Goal: Task Accomplishment & Management: Manage account settings

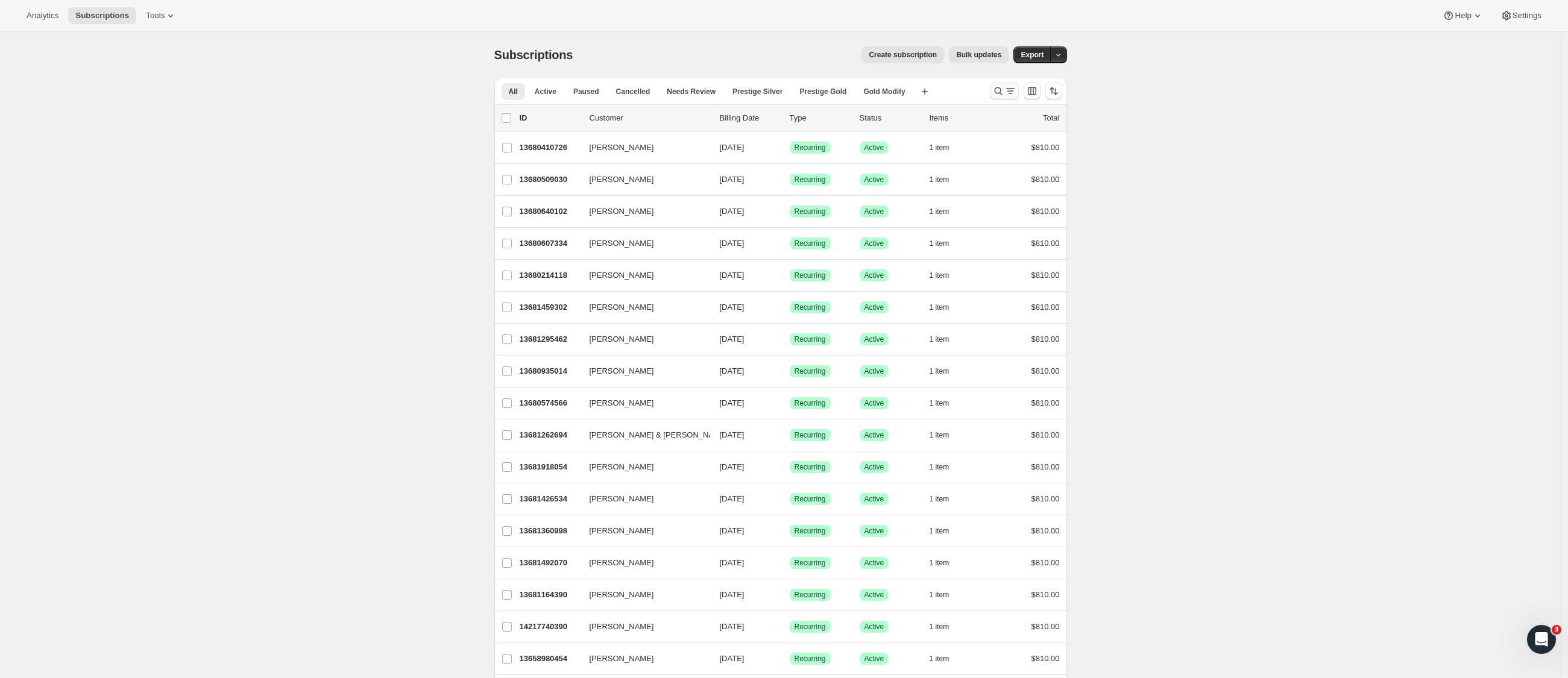
click at [1004, 92] on icon "Search and filter results" at bounding box center [998, 91] width 12 height 12
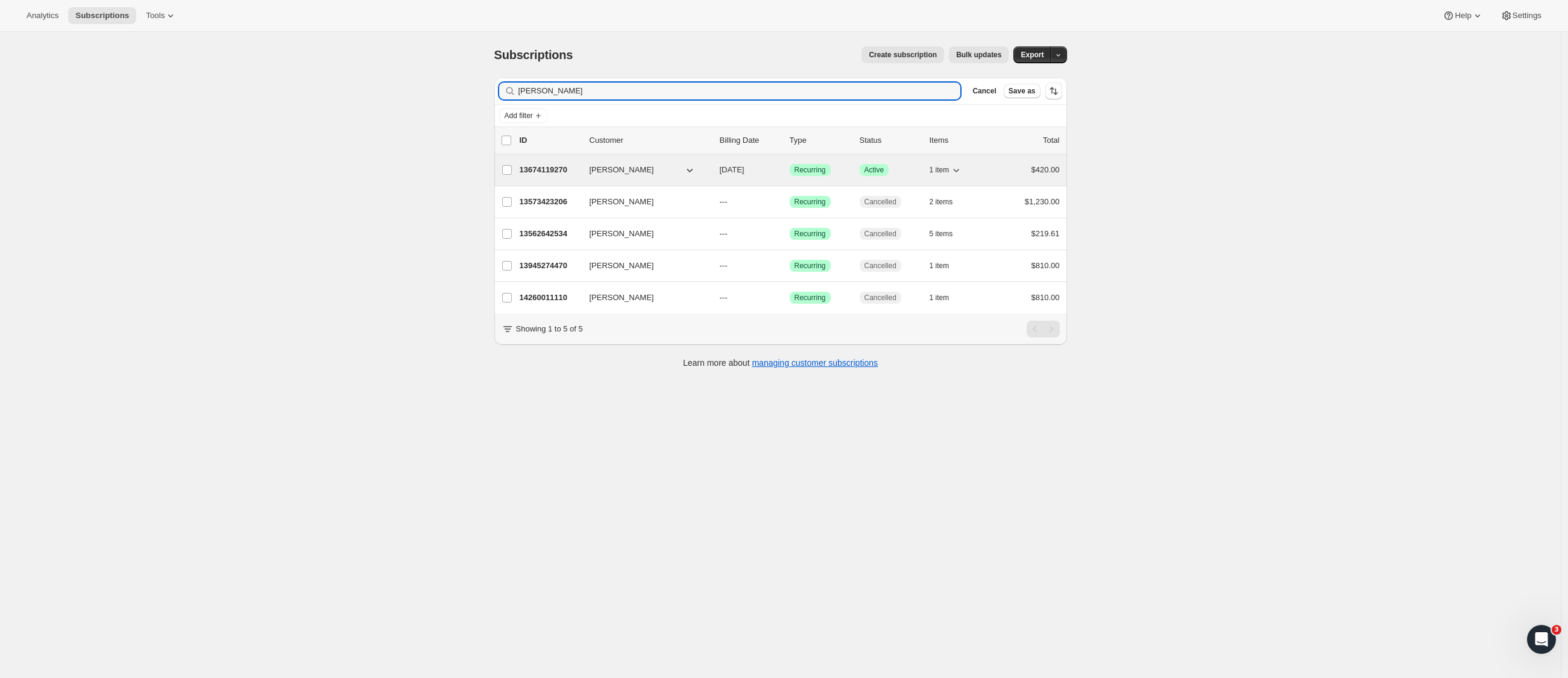
type input "Joanne deitch"
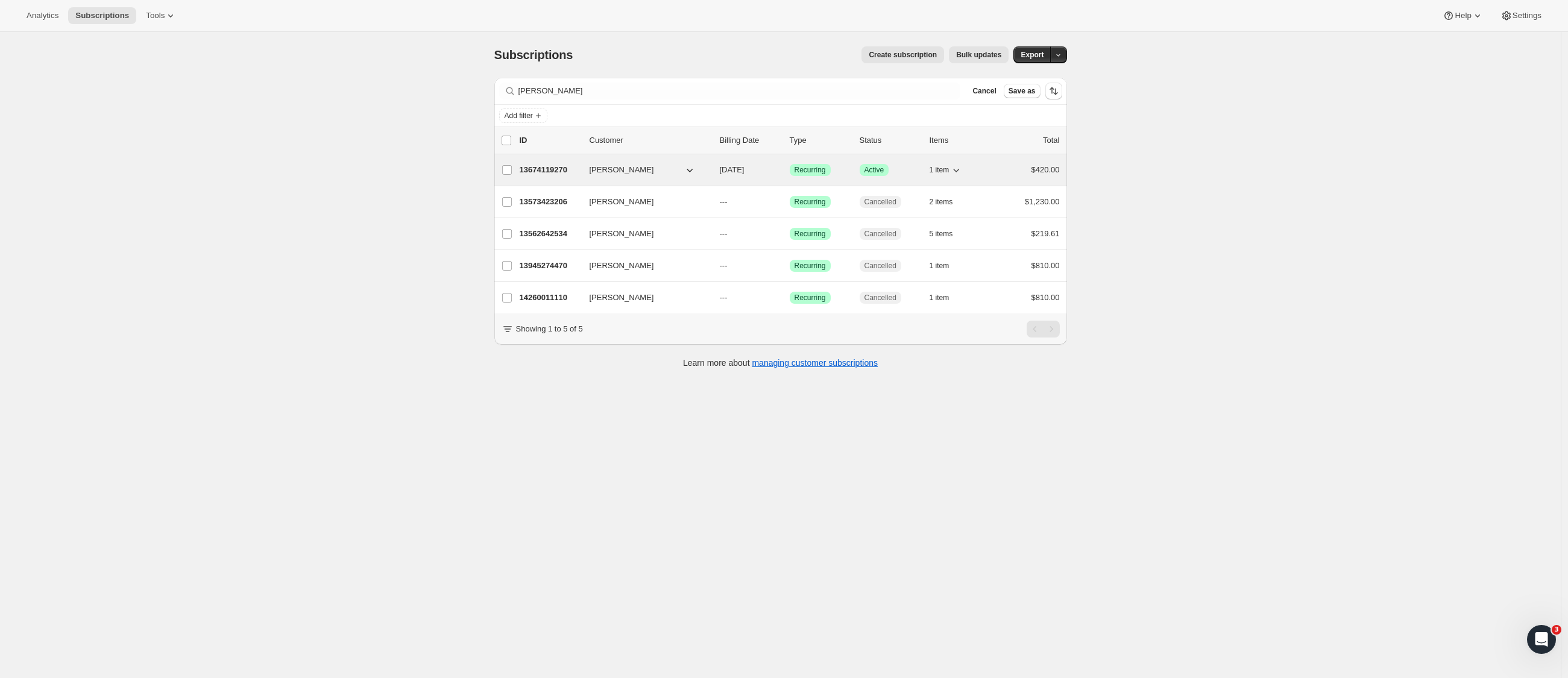
click at [546, 171] on p "13674119270" at bounding box center [550, 170] width 61 height 12
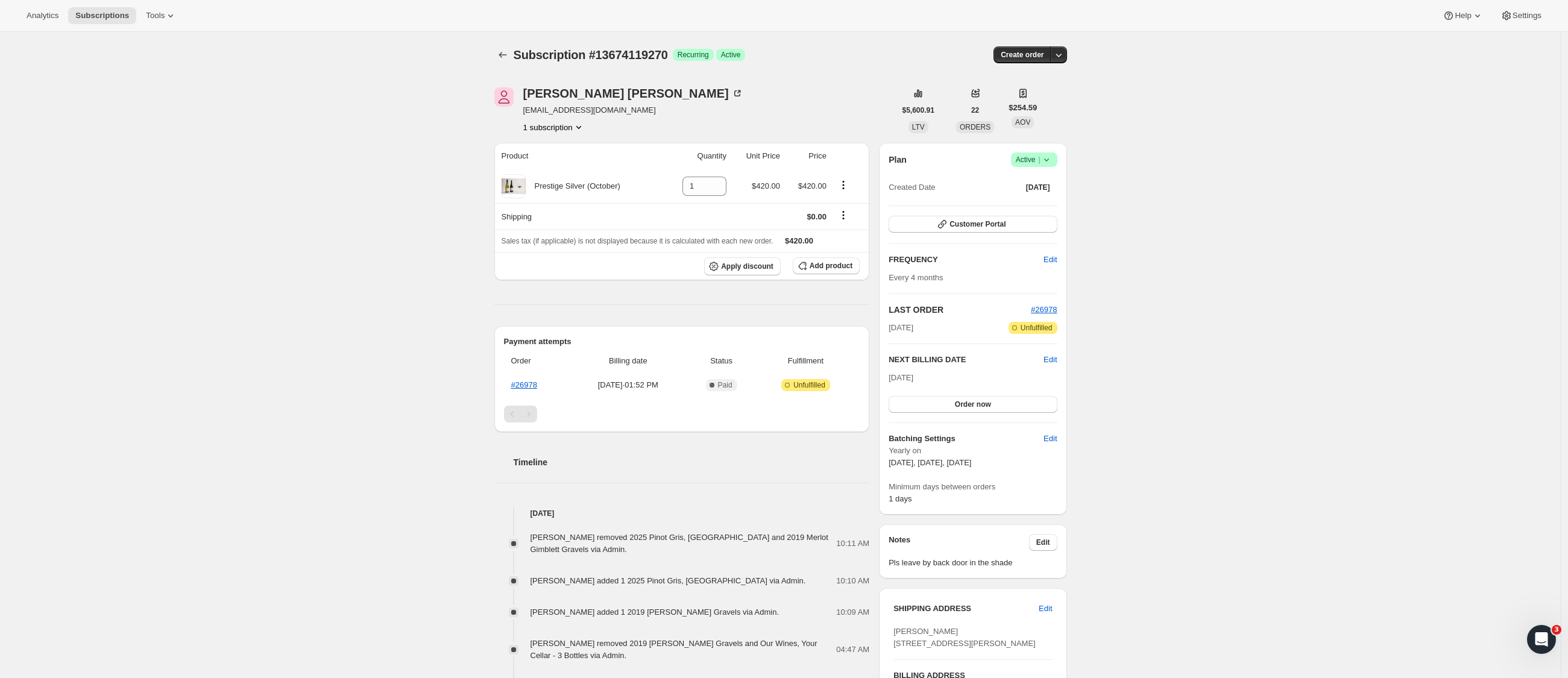
click at [1055, 360] on span "Edit" at bounding box center [1050, 360] width 13 height 12
click at [964, 377] on input "2025-10-08" at bounding box center [972, 382] width 168 height 21
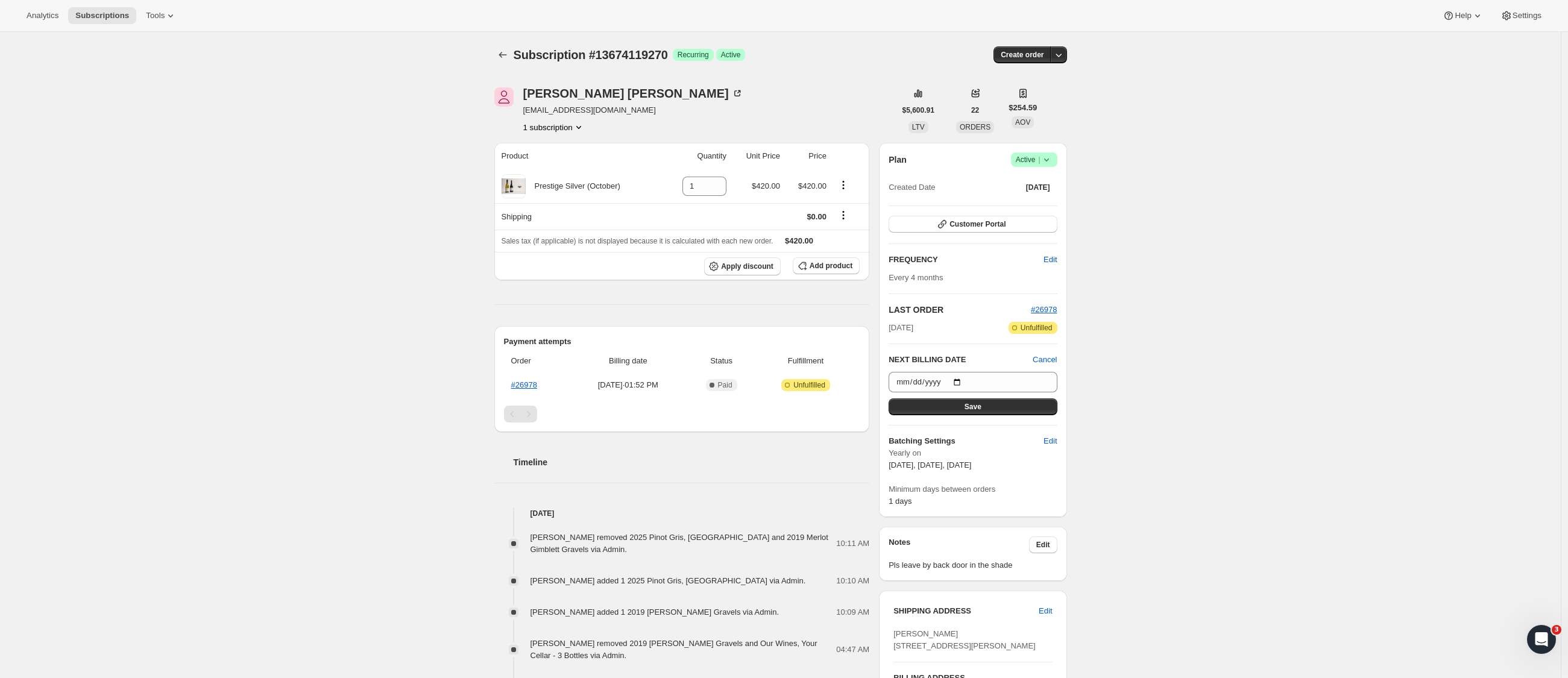
click at [957, 387] on input "2026-02-05" at bounding box center [972, 382] width 168 height 21
type input "2026-02-13"
click at [987, 412] on button "Save" at bounding box center [972, 407] width 168 height 17
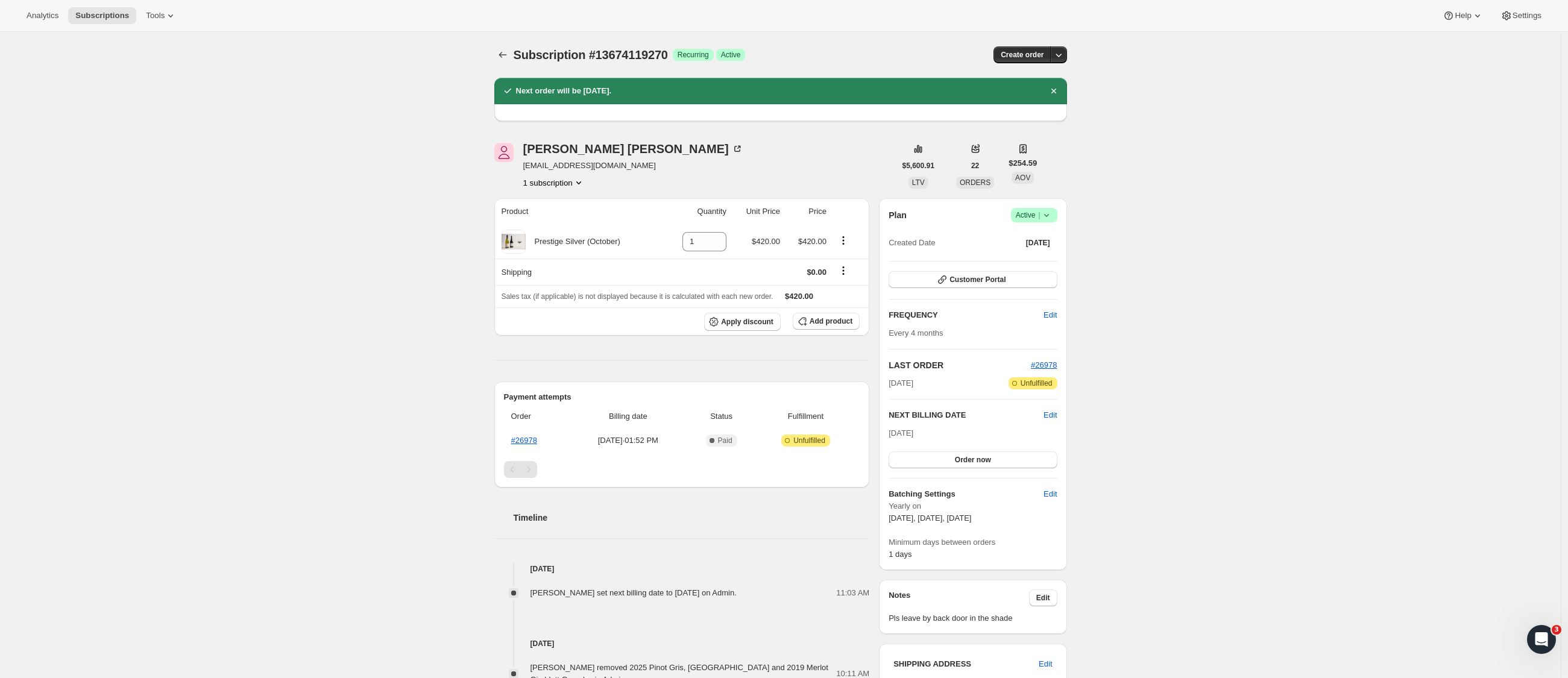
drag, startPoint x: 1017, startPoint y: 517, endPoint x: 888, endPoint y: 512, distance: 129.1
click at [888, 512] on div "Plan Success Active | Created Date Aug 20, 2025 Customer Portal FREQUENCY Edit …" at bounding box center [972, 385] width 188 height 372
click at [824, 329] on button "Add product" at bounding box center [825, 321] width 67 height 17
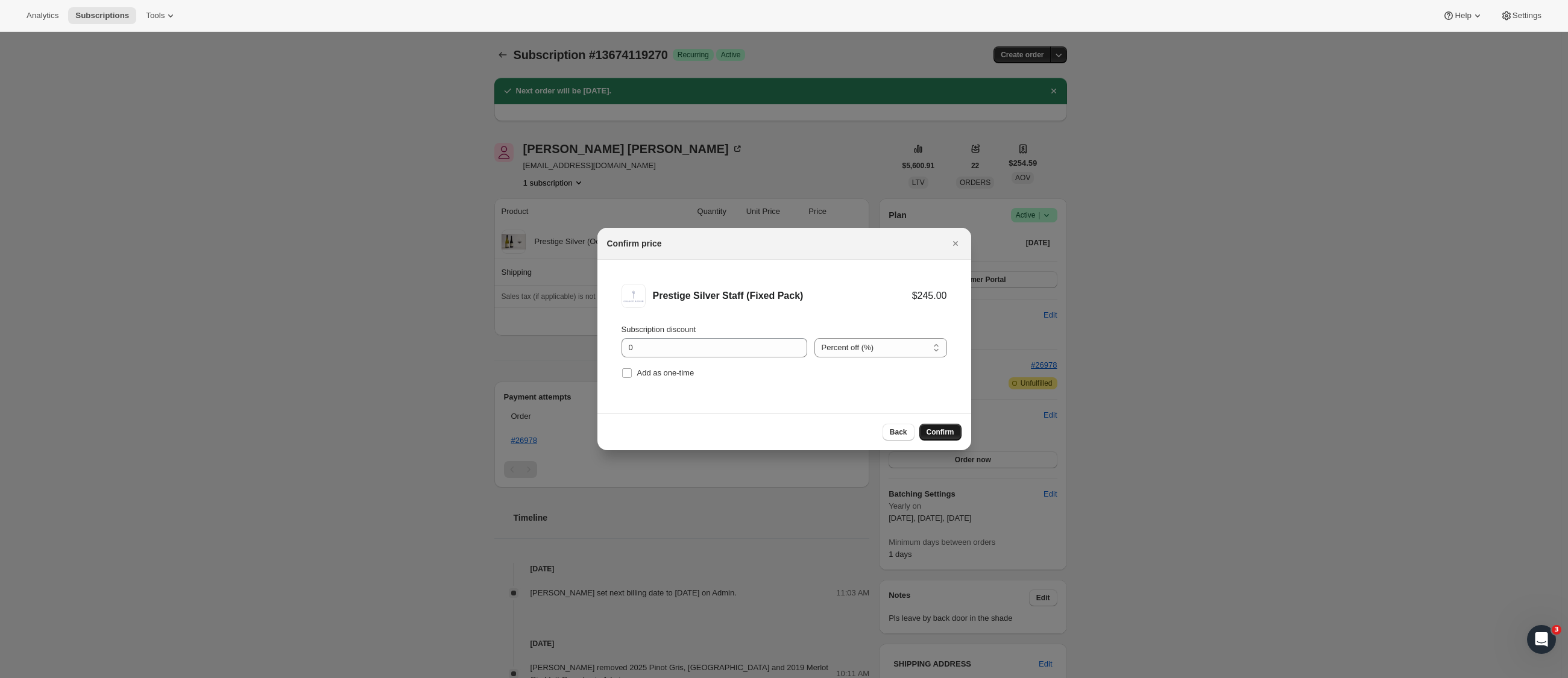
click at [943, 432] on span "Confirm" at bounding box center [941, 432] width 28 height 10
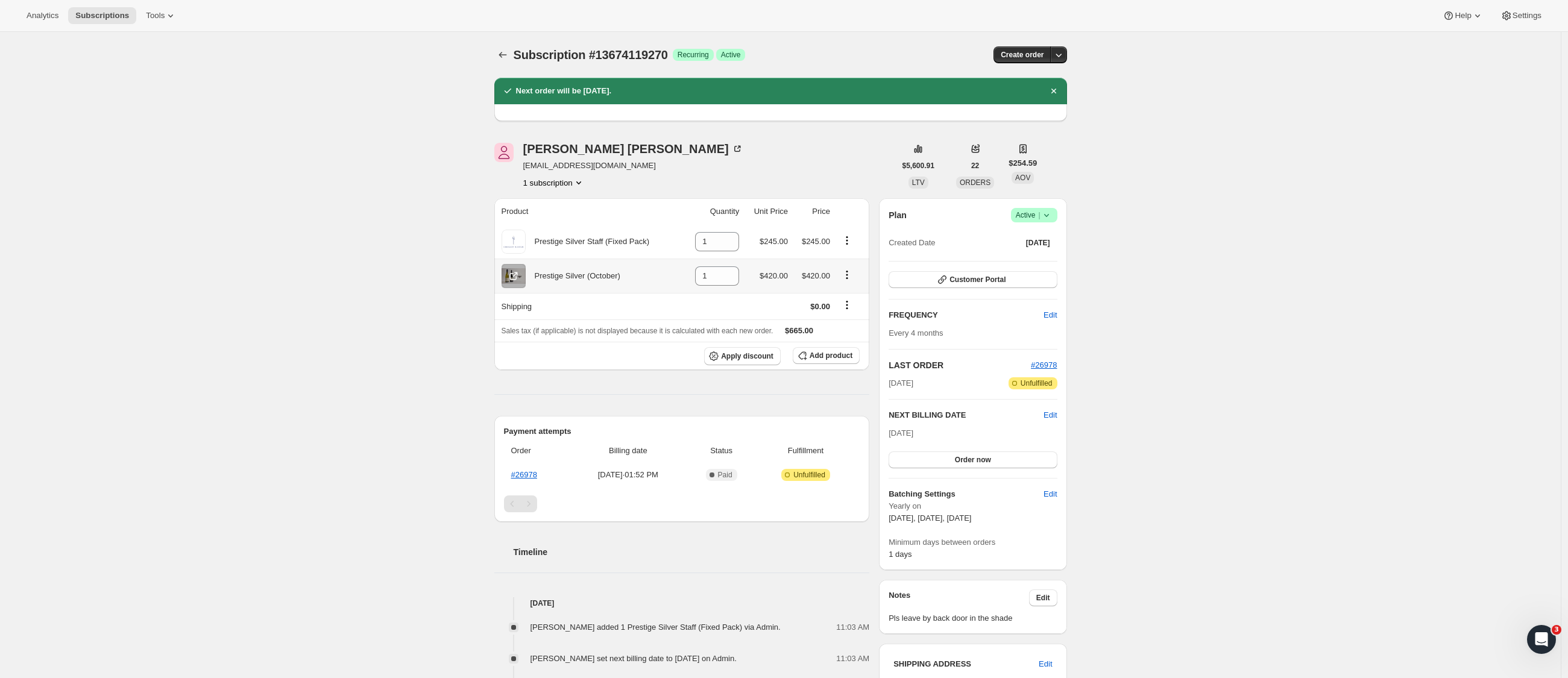
click at [849, 277] on icon "Product actions" at bounding box center [847, 274] width 12 height 12
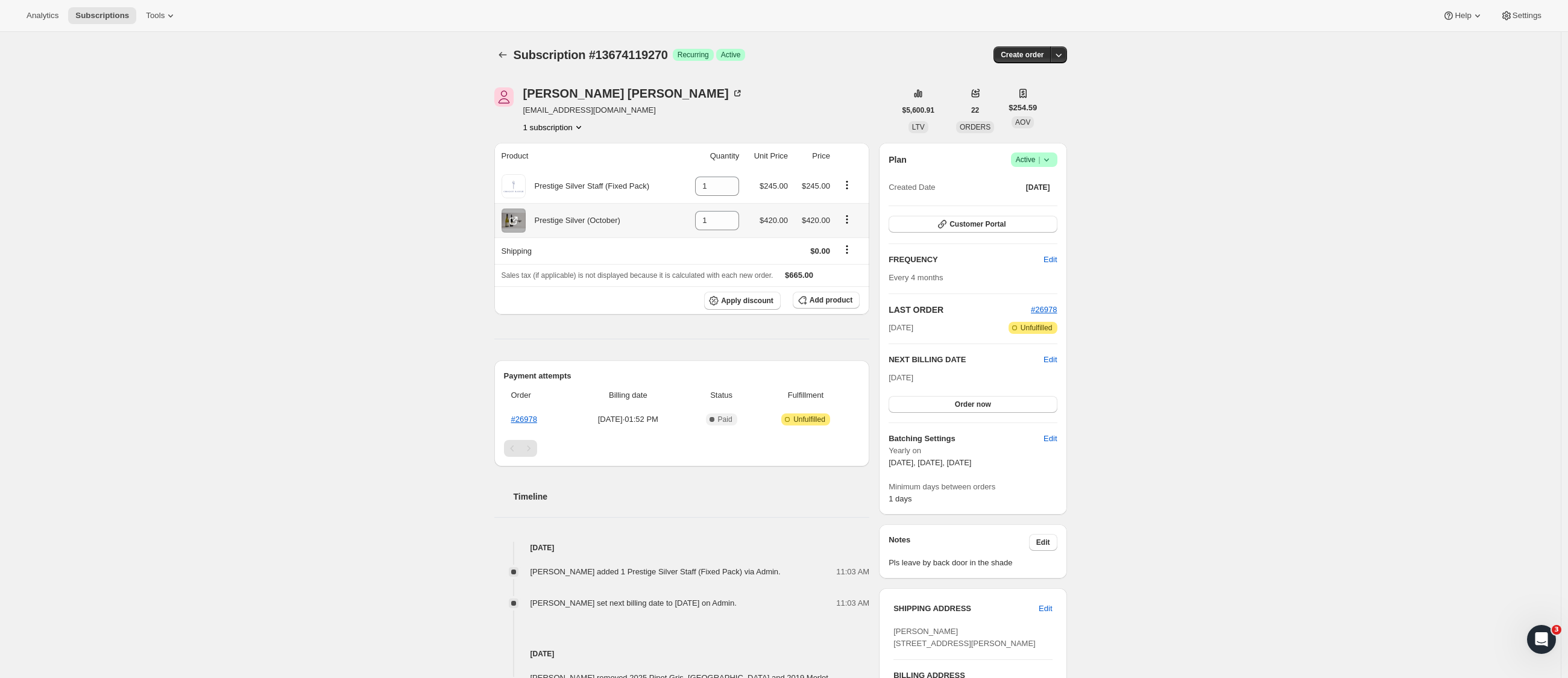
click at [848, 223] on icon "Product actions" at bounding box center [847, 223] width 2 height 2
click at [851, 244] on span "Remove" at bounding box center [842, 244] width 29 height 9
type input "0"
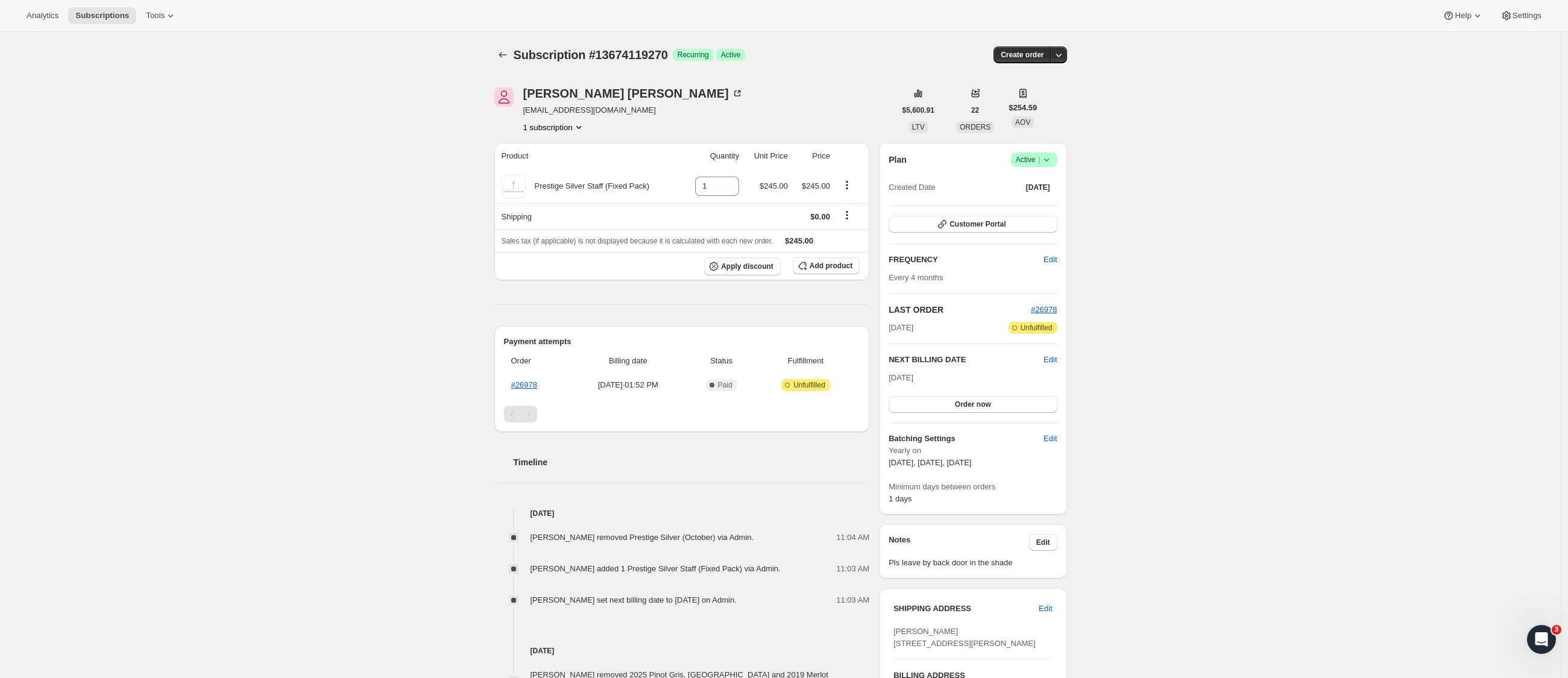
click at [503, 59] on icon "Subscriptions" at bounding box center [503, 55] width 12 height 12
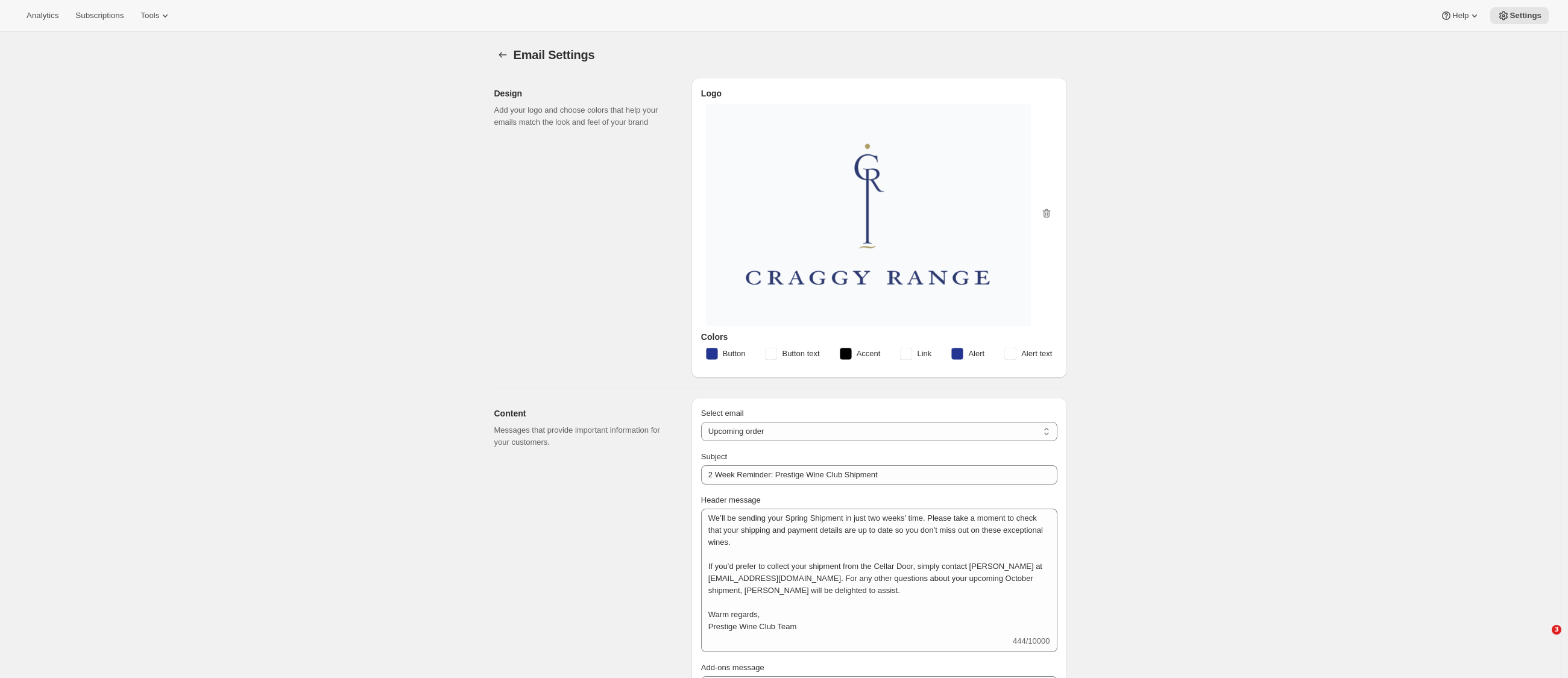
select select "subscriptionMessage"
select select "14"
select select "upcoming-subscription"
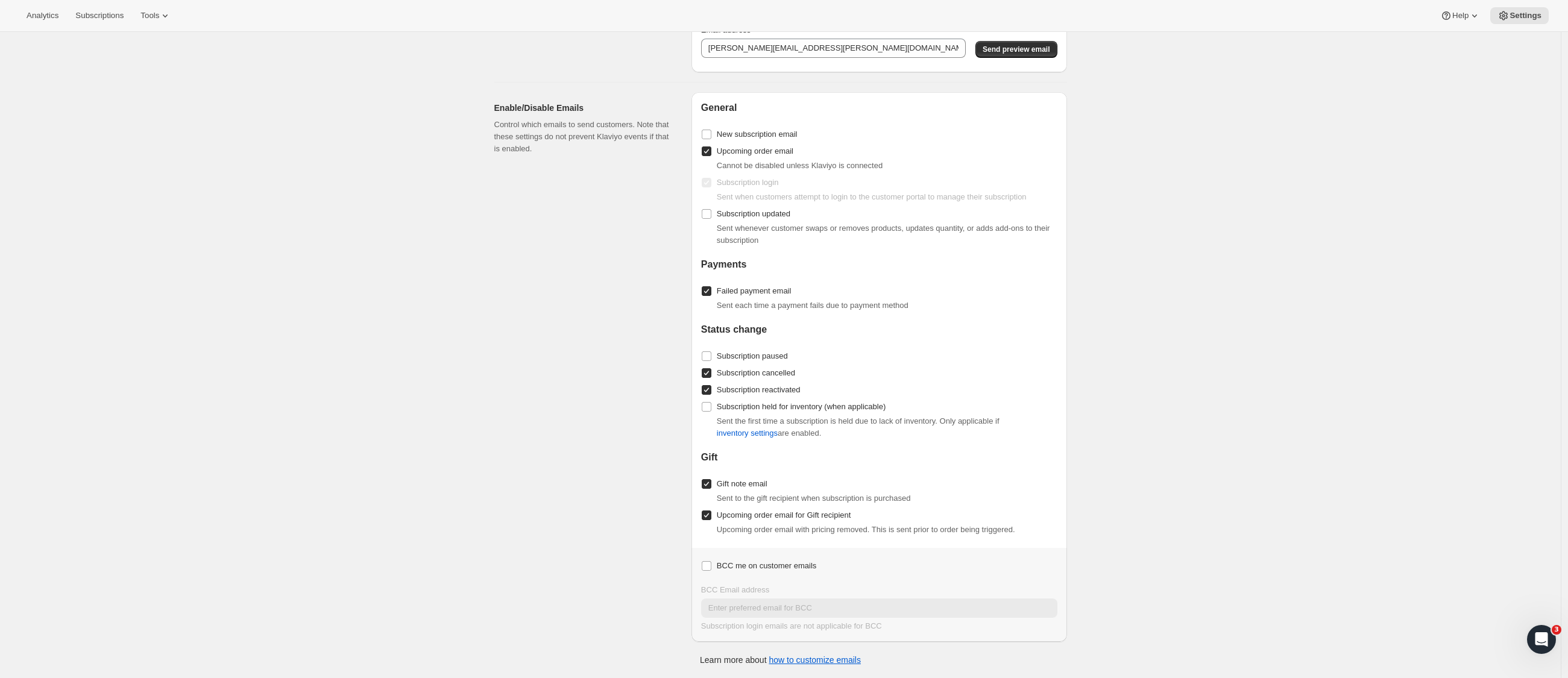
scroll to position [1382, 0]
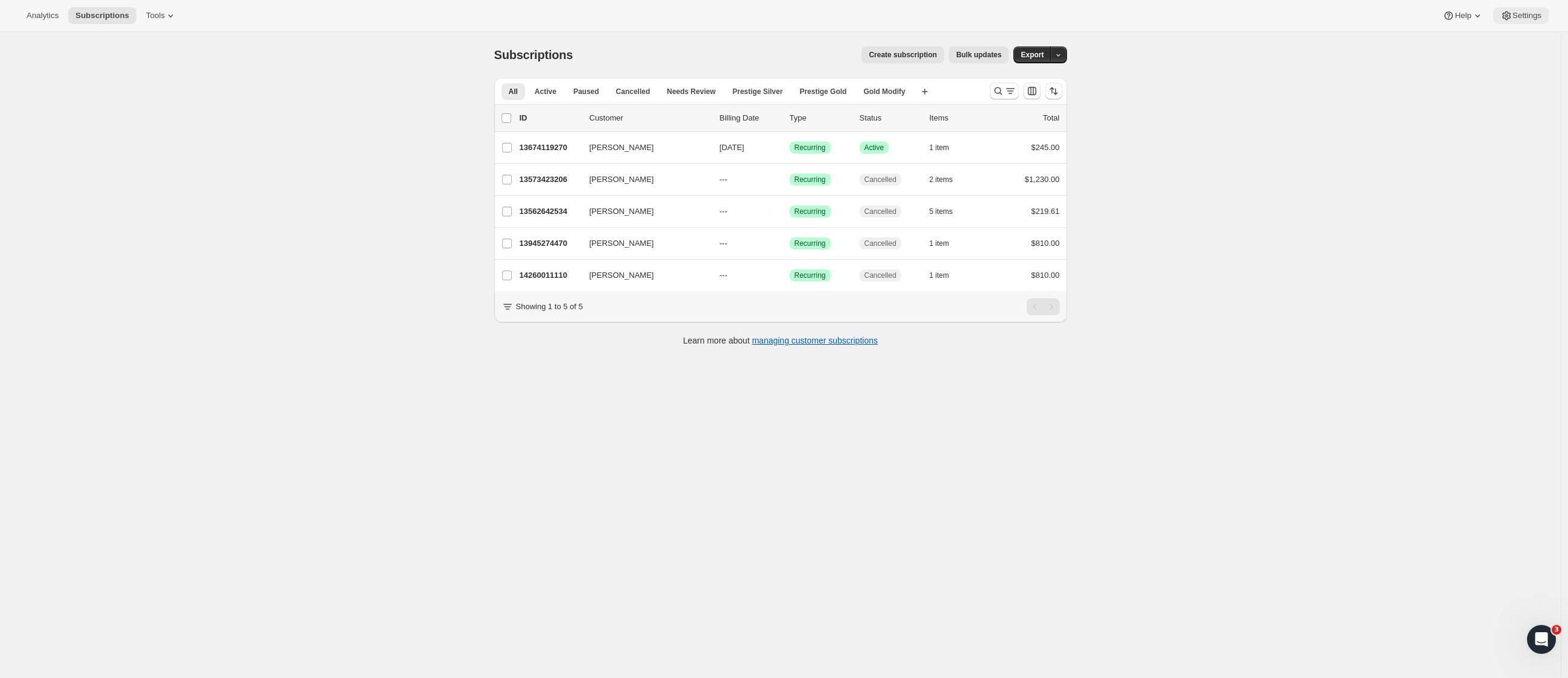
click at [1544, 16] on button "Settings" at bounding box center [1521, 15] width 56 height 17
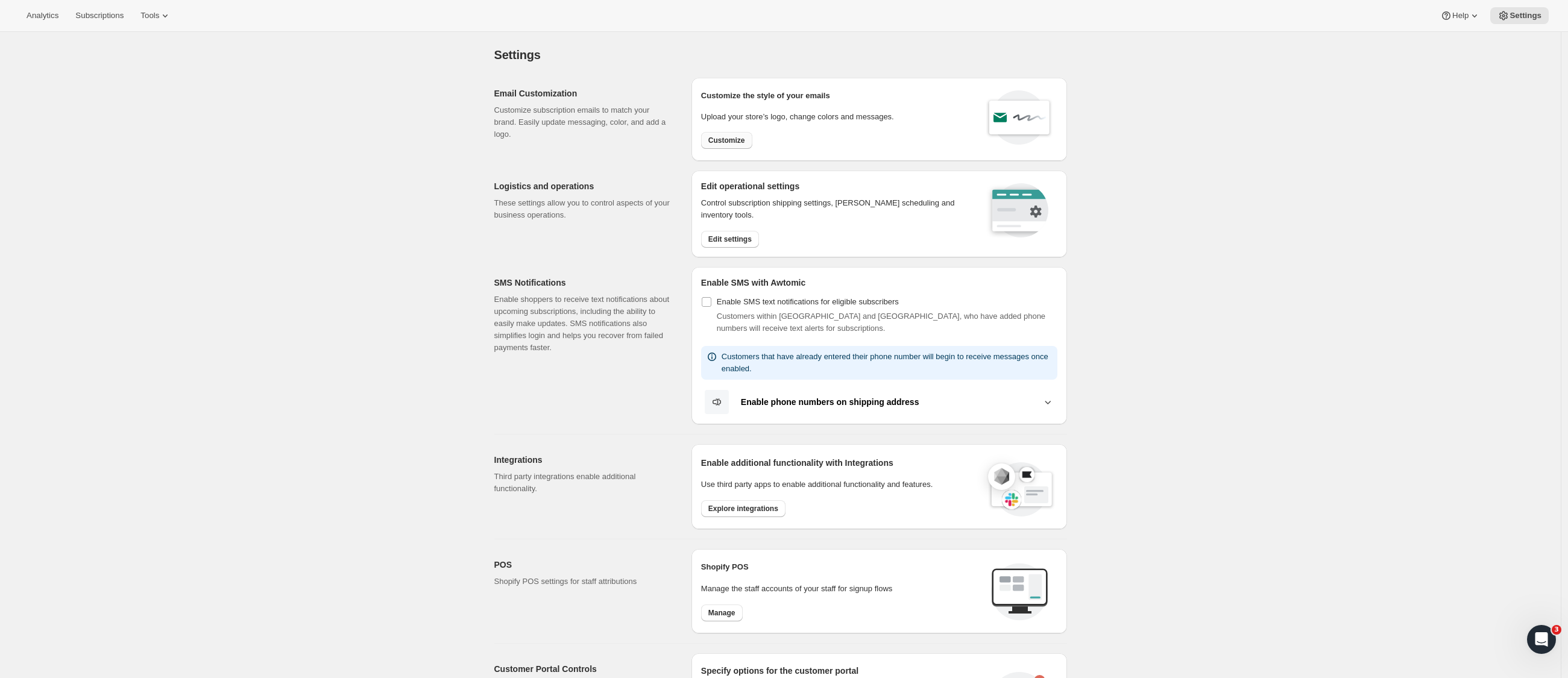
click at [744, 142] on span "Customize" at bounding box center [727, 140] width 37 height 10
select select "subscriptionMessage"
select select "5"
select select "15"
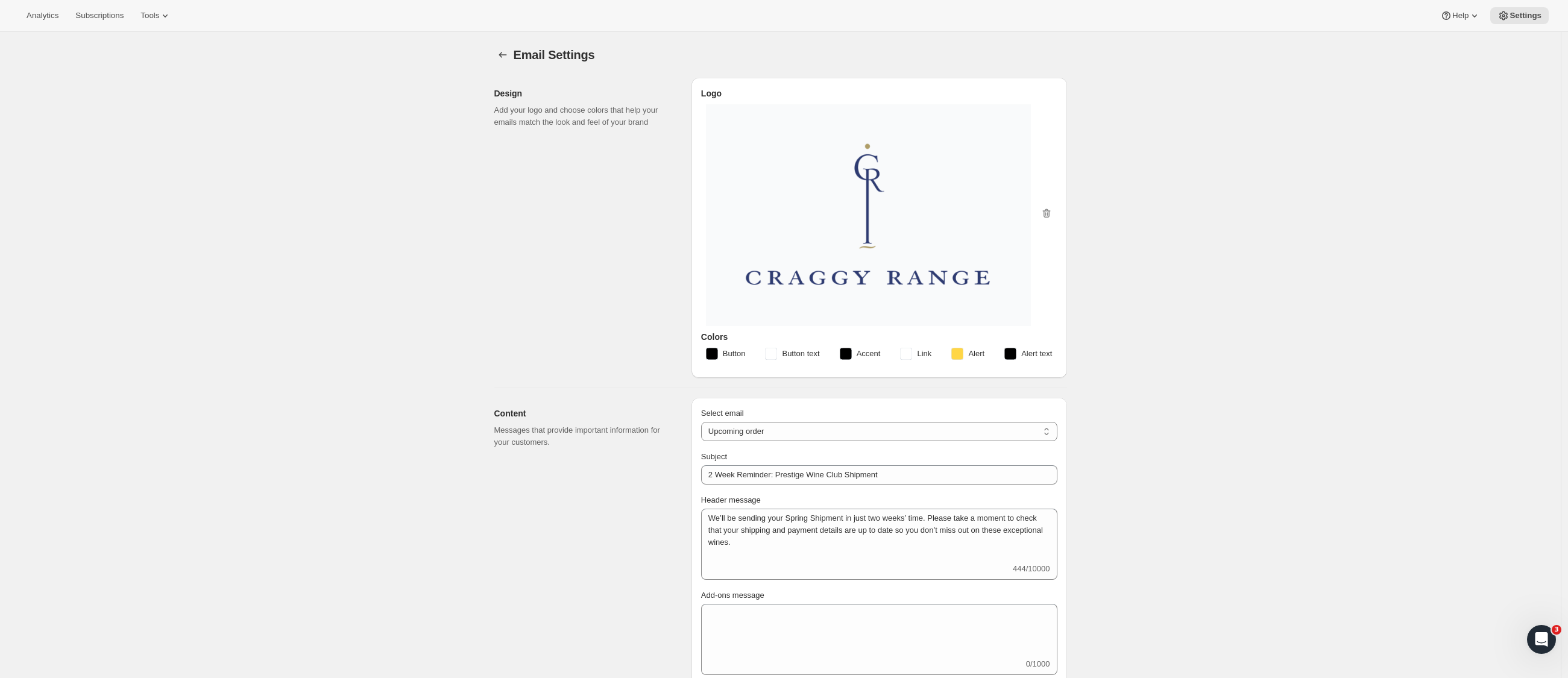
type input "2 Week Reminder: Prestige Wine Club Shipment"
type textarea "We’ll be sending your Spring Shipment in just two weeks’ time. Please take a mo…"
select select "14"
type input "Prestige Wine Club"
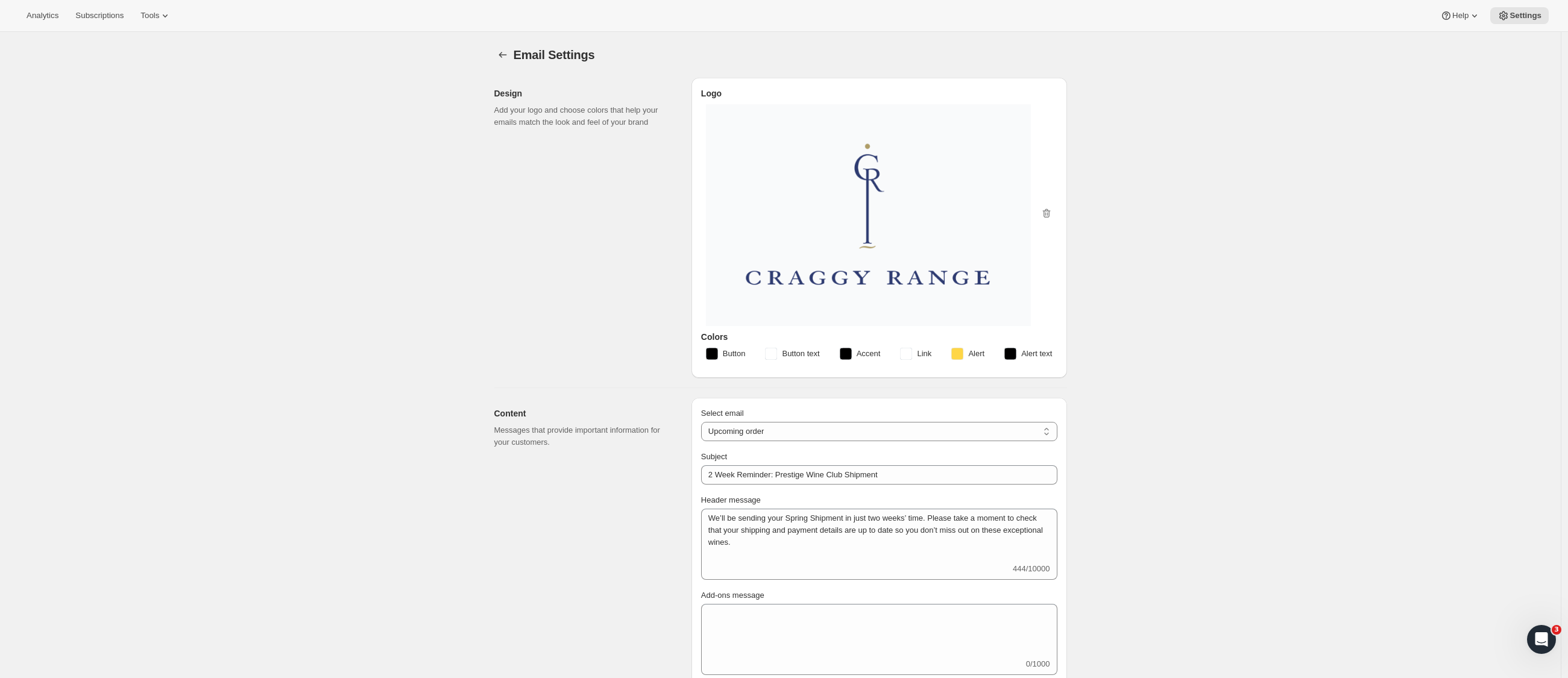
checkbox input "false"
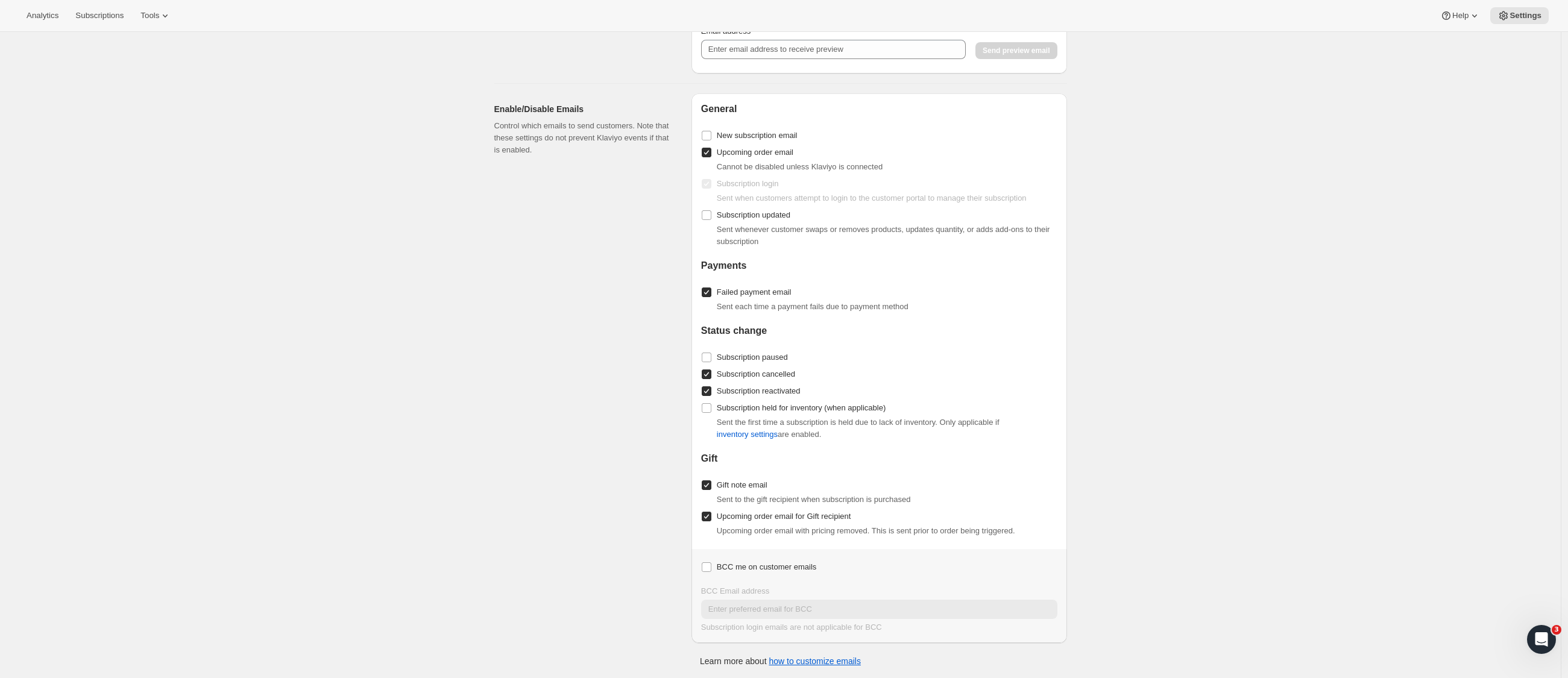
scroll to position [1373, 0]
click at [707, 152] on input "Upcoming order email" at bounding box center [707, 155] width 10 height 10
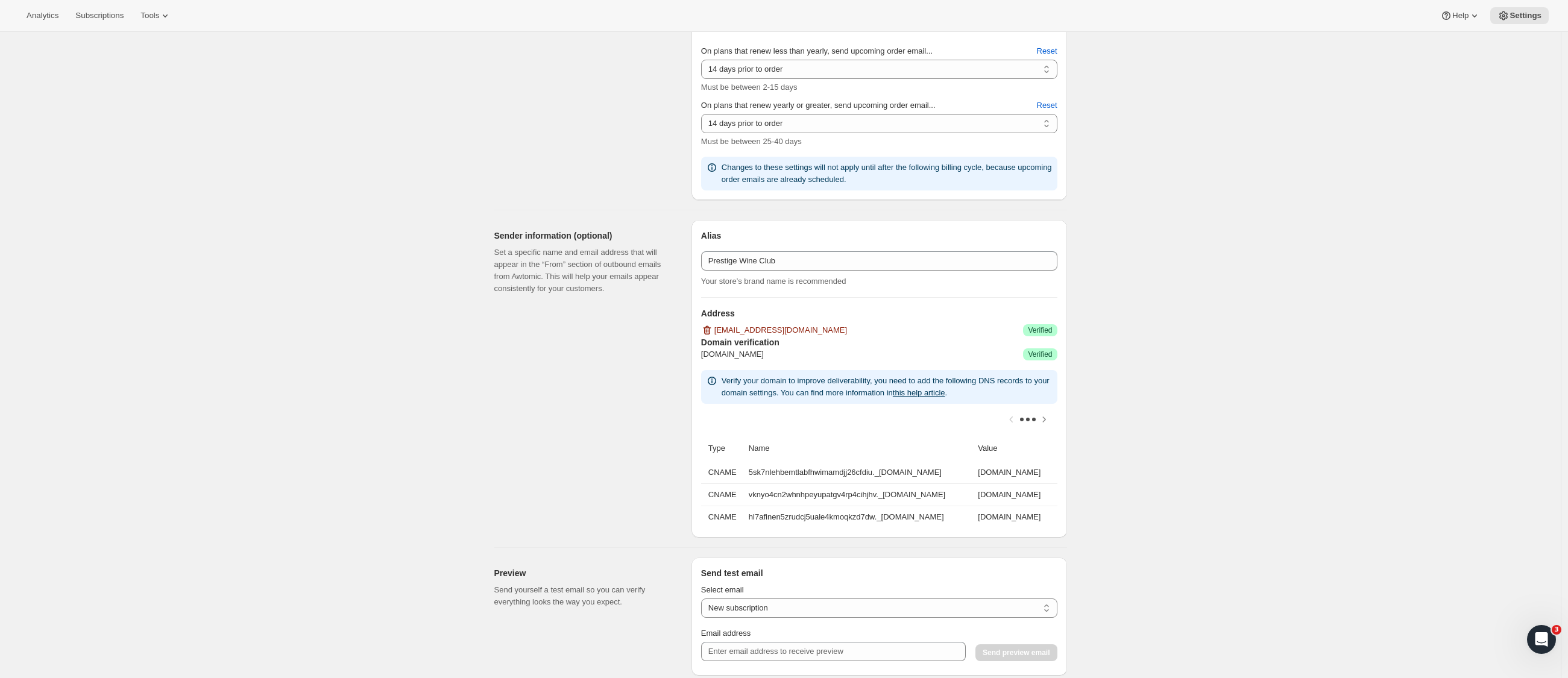
scroll to position [524, 0]
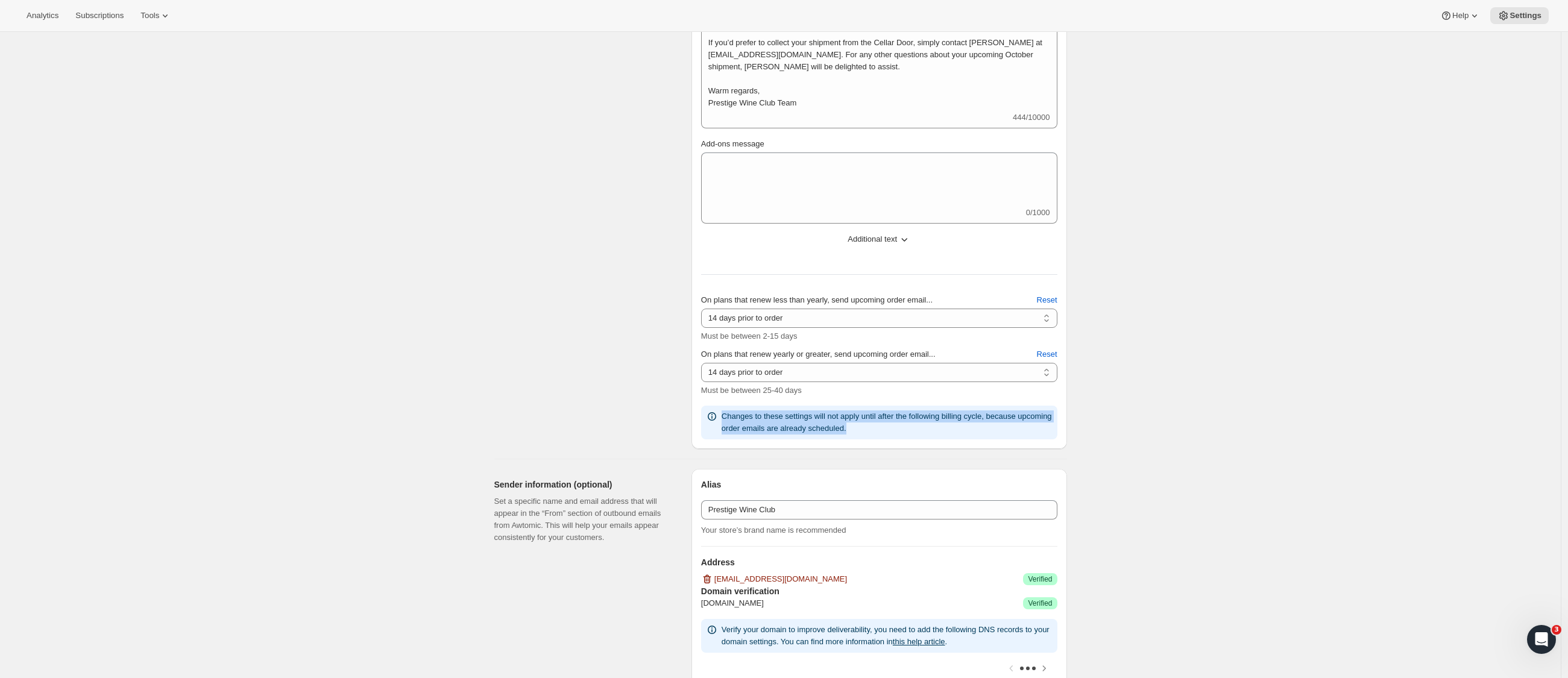
drag, startPoint x: 726, startPoint y: 418, endPoint x: 895, endPoint y: 421, distance: 169.0
click at [895, 421] on p "Changes to these settings will not apply until after the following billing cycl…" at bounding box center [887, 423] width 331 height 24
click at [614, 358] on div "Content Messages that provide important information for your customers." at bounding box center [588, 161] width 188 height 576
click at [1165, 421] on div "Email Settings. This page is ready Email Settings Design Add your logo and choo…" at bounding box center [781, 519] width 1561 height 2022
click at [1195, 428] on div "Email Settings. This page is ready Email Settings Design Add your logo and choo…" at bounding box center [781, 519] width 1561 height 2022
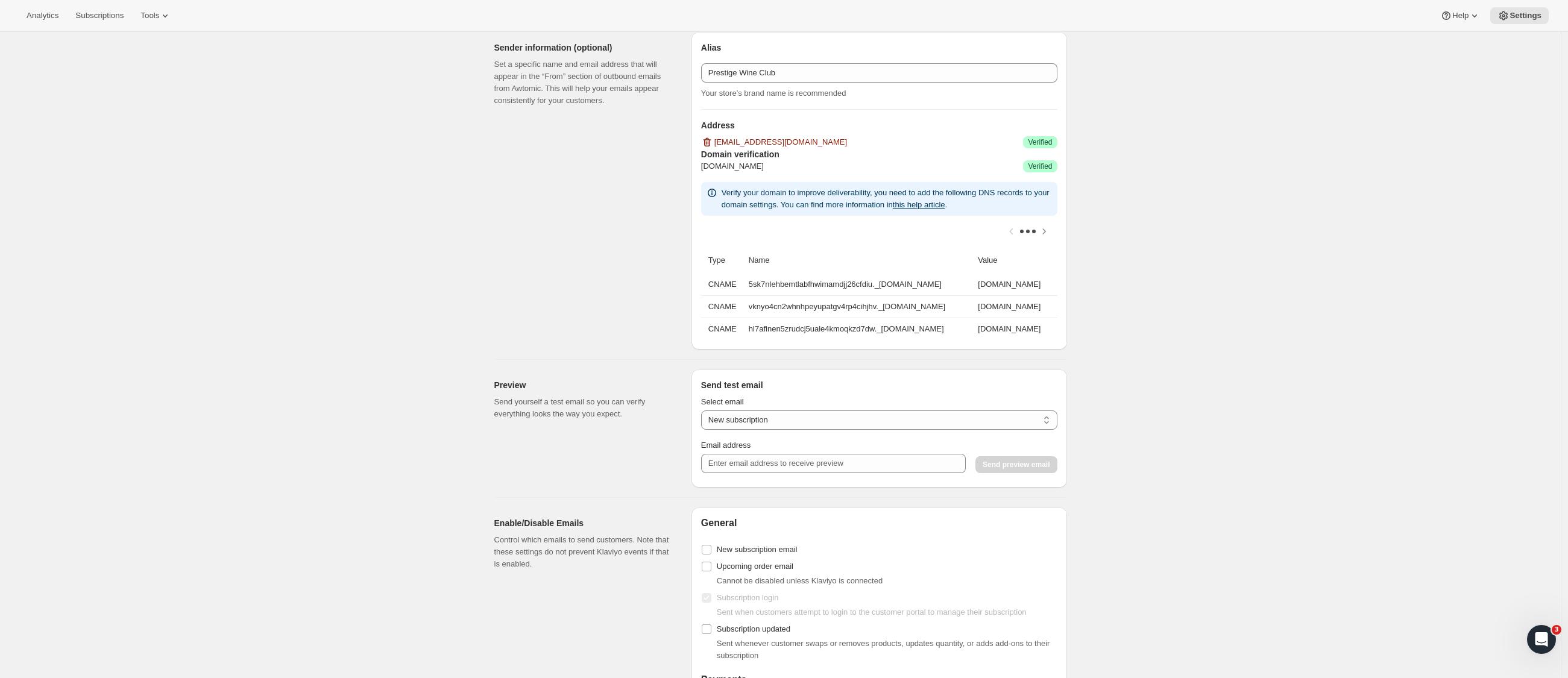
scroll to position [1180, 0]
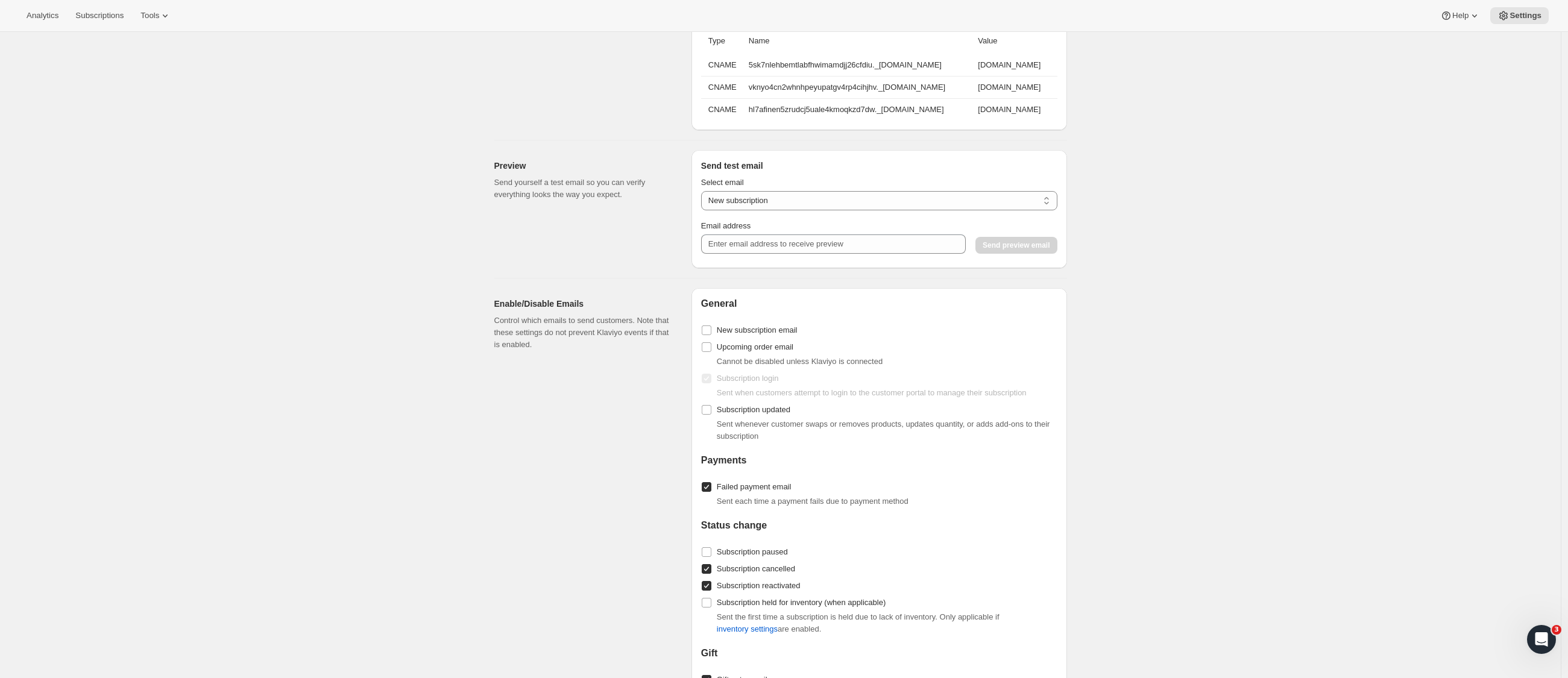
click at [539, 286] on div "Enable/Disable Emails Control which emails to send customers. Note that these s…" at bounding box center [777, 558] width 583 height 560
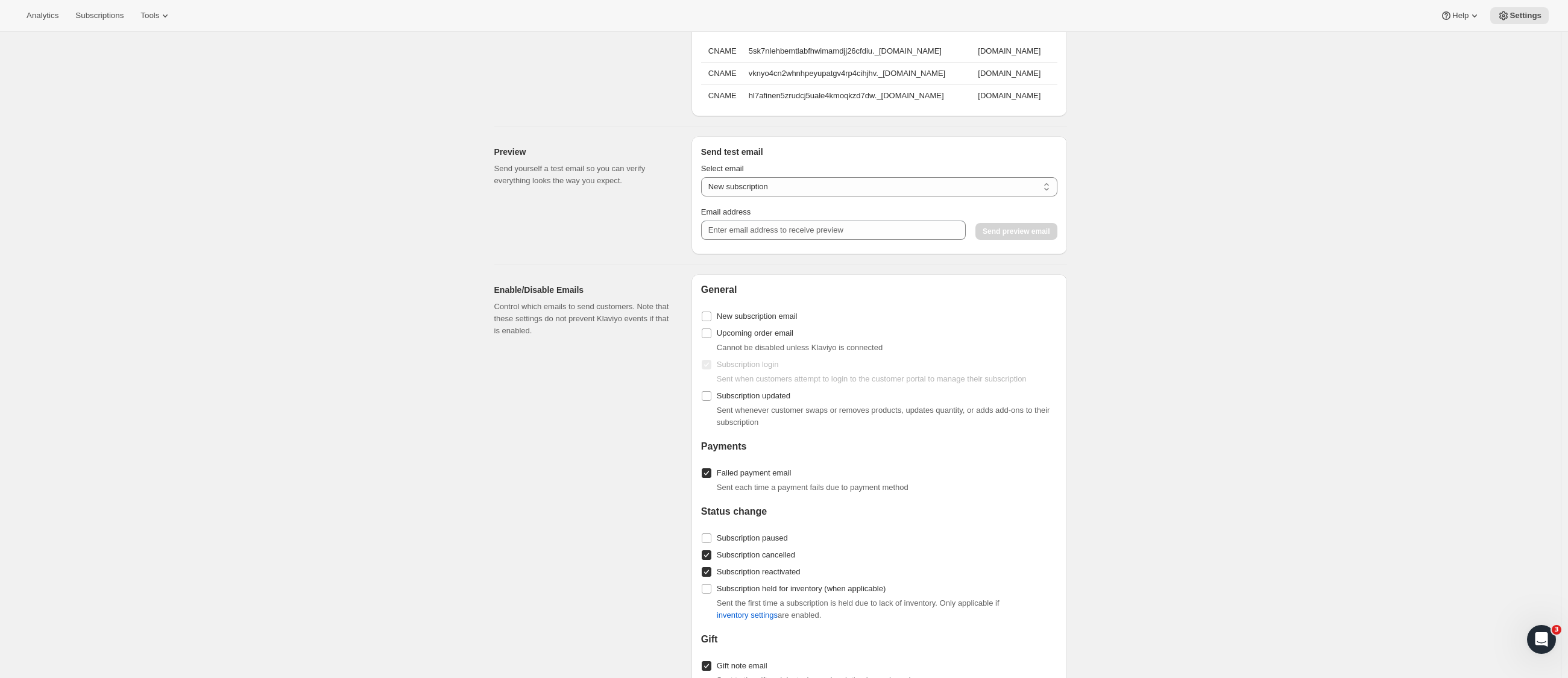
scroll to position [1361, 0]
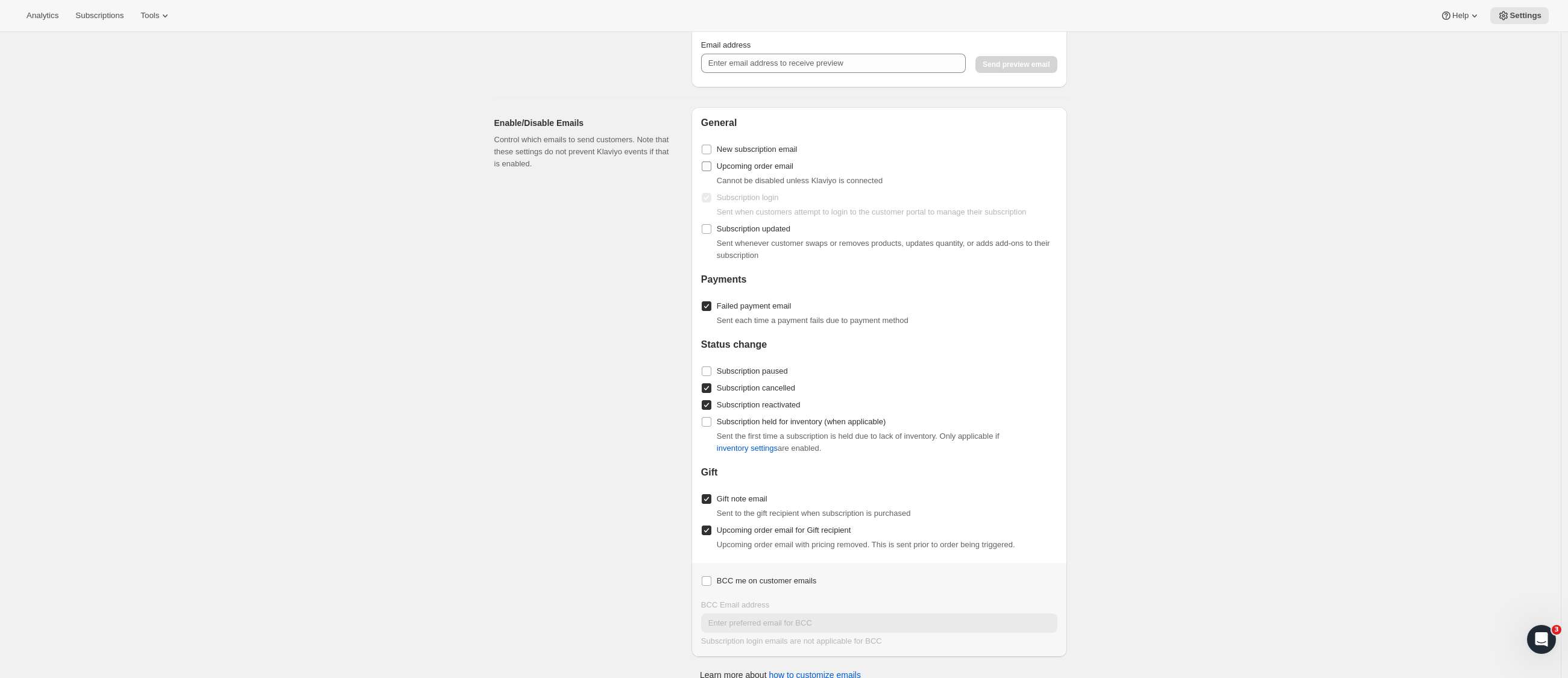
click at [712, 171] on input "Upcoming order email" at bounding box center [707, 167] width 10 height 10
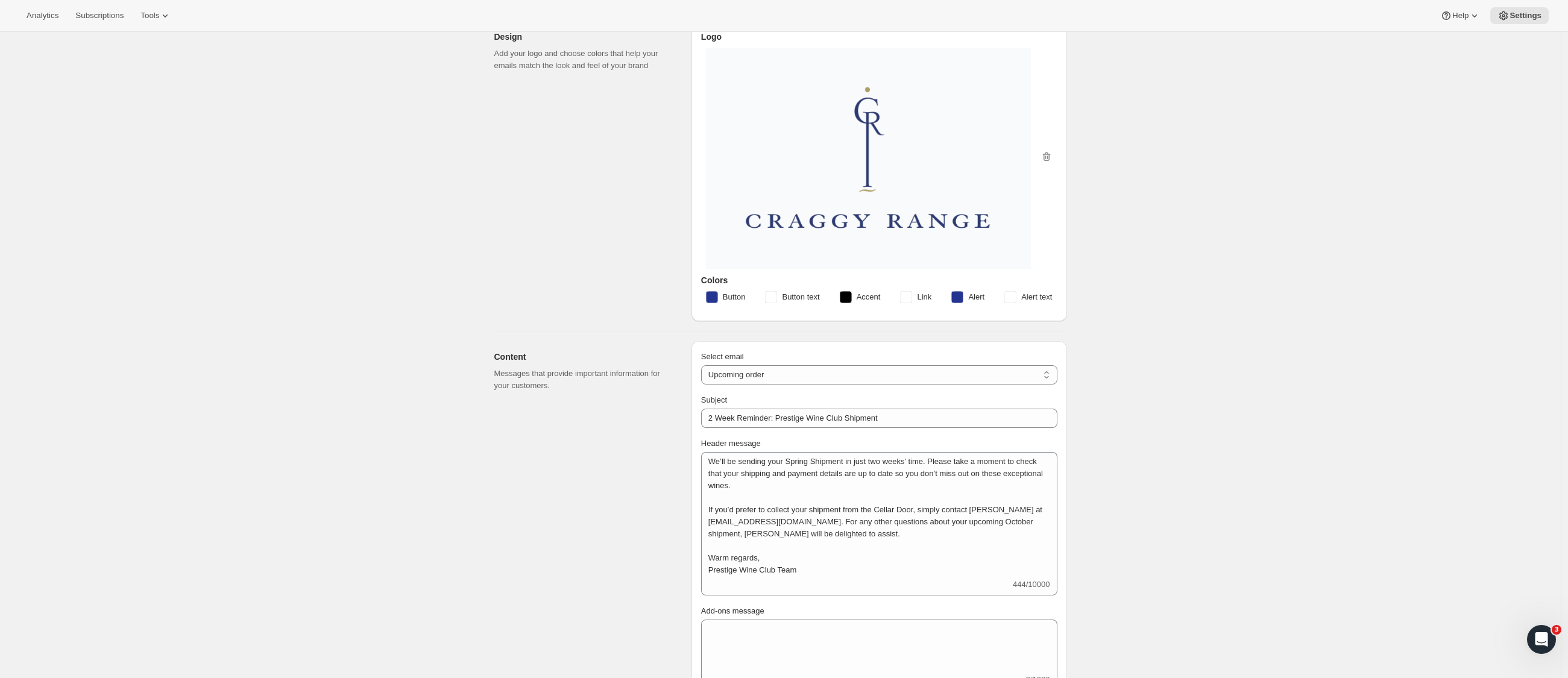
scroll to position [0, 0]
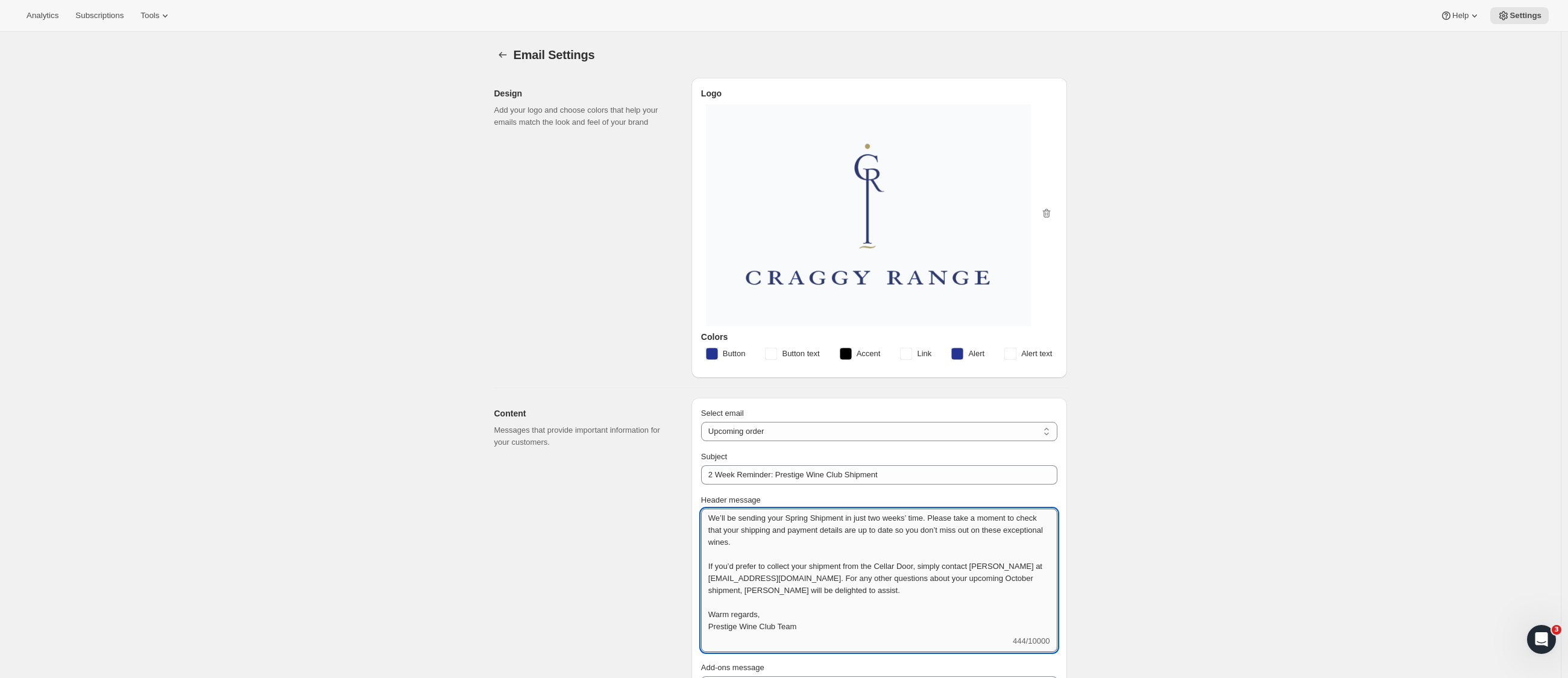
click at [789, 513] on textarea "We’ll be sending your Spring Shipment in just two weeks’ time. Please take a mo…" at bounding box center [879, 572] width 356 height 126
drag, startPoint x: 812, startPoint y: 624, endPoint x: 650, endPoint y: 508, distance: 199.2
click at [650, 508] on div "Content Messages that provide important information for your customers. Select …" at bounding box center [777, 681] width 583 height 585
click at [770, 593] on textarea "We’ll be sending your Spring Shipment in just two weeks’ time. Please take a mo…" at bounding box center [879, 572] width 356 height 126
drag, startPoint x: 809, startPoint y: 627, endPoint x: 705, endPoint y: 624, distance: 104.0
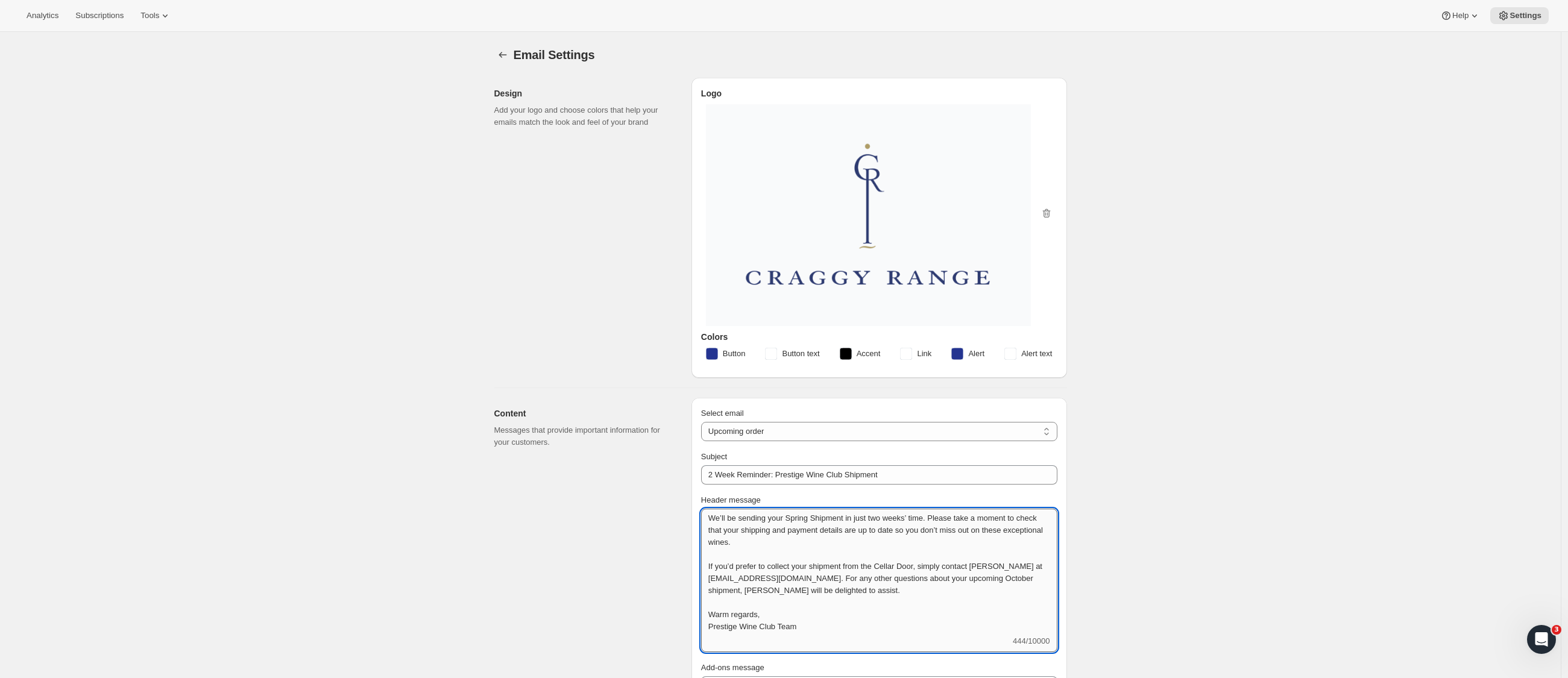
click at [705, 624] on textarea "We’ll be sending your Spring Shipment in just two weeks’ time. Please take a mo…" at bounding box center [879, 572] width 356 height 126
click at [822, 627] on textarea "We’ll be sending your Spring Shipment in just two weeks’ time. Please take a mo…" at bounding box center [879, 572] width 356 height 126
drag, startPoint x: 768, startPoint y: 597, endPoint x: 662, endPoint y: 494, distance: 147.8
click at [662, 494] on div "Content Messages that provide important information for your customers. Select …" at bounding box center [777, 681] width 583 height 585
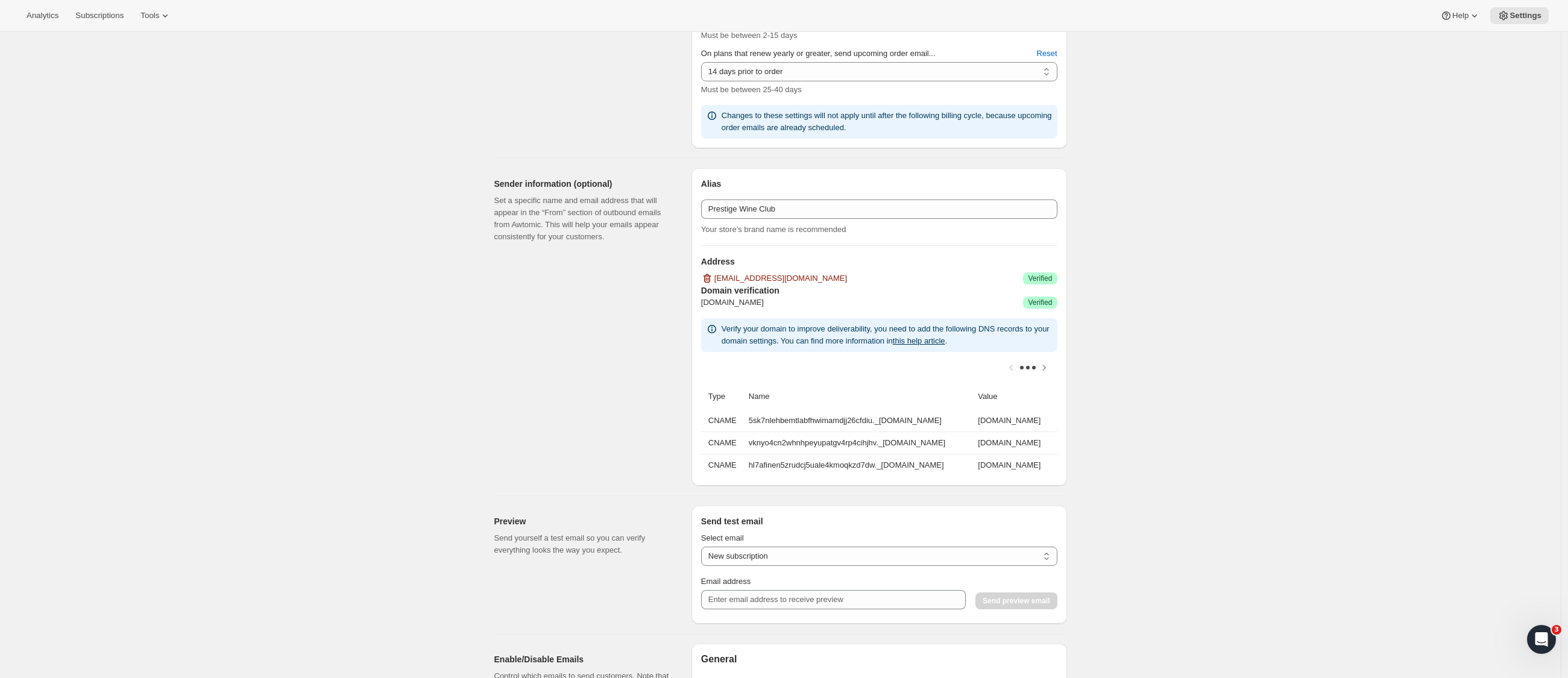
scroll to position [1384, 0]
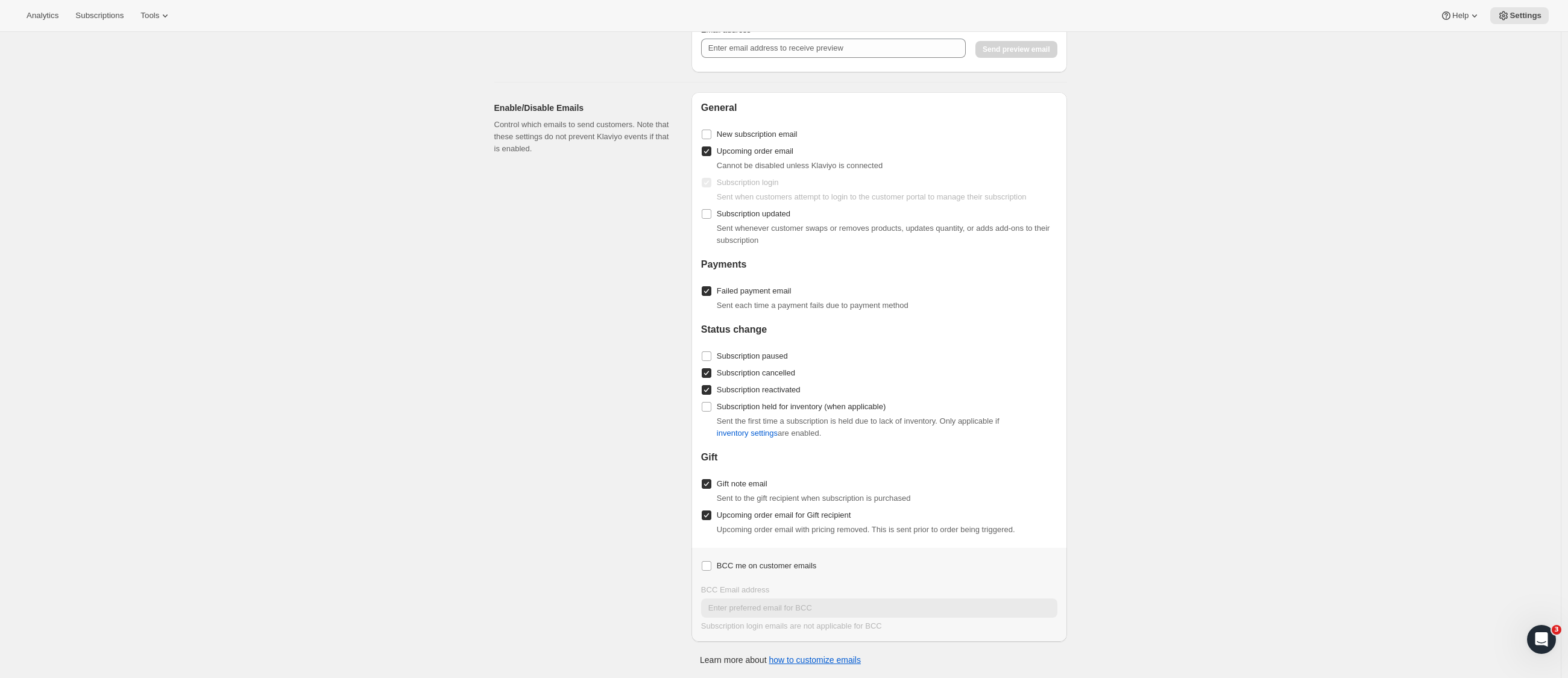
click at [712, 151] on input "Upcoming order email" at bounding box center [707, 151] width 10 height 10
drag, startPoint x: 711, startPoint y: 155, endPoint x: 636, endPoint y: 196, distance: 85.5
click at [711, 154] on input "Upcoming order email" at bounding box center [707, 151] width 10 height 10
click at [594, 219] on div "Enable/Disable Emails Control which emails to send customers. Note that these s…" at bounding box center [588, 367] width 188 height 550
click at [711, 154] on input "Upcoming order email" at bounding box center [707, 151] width 10 height 10
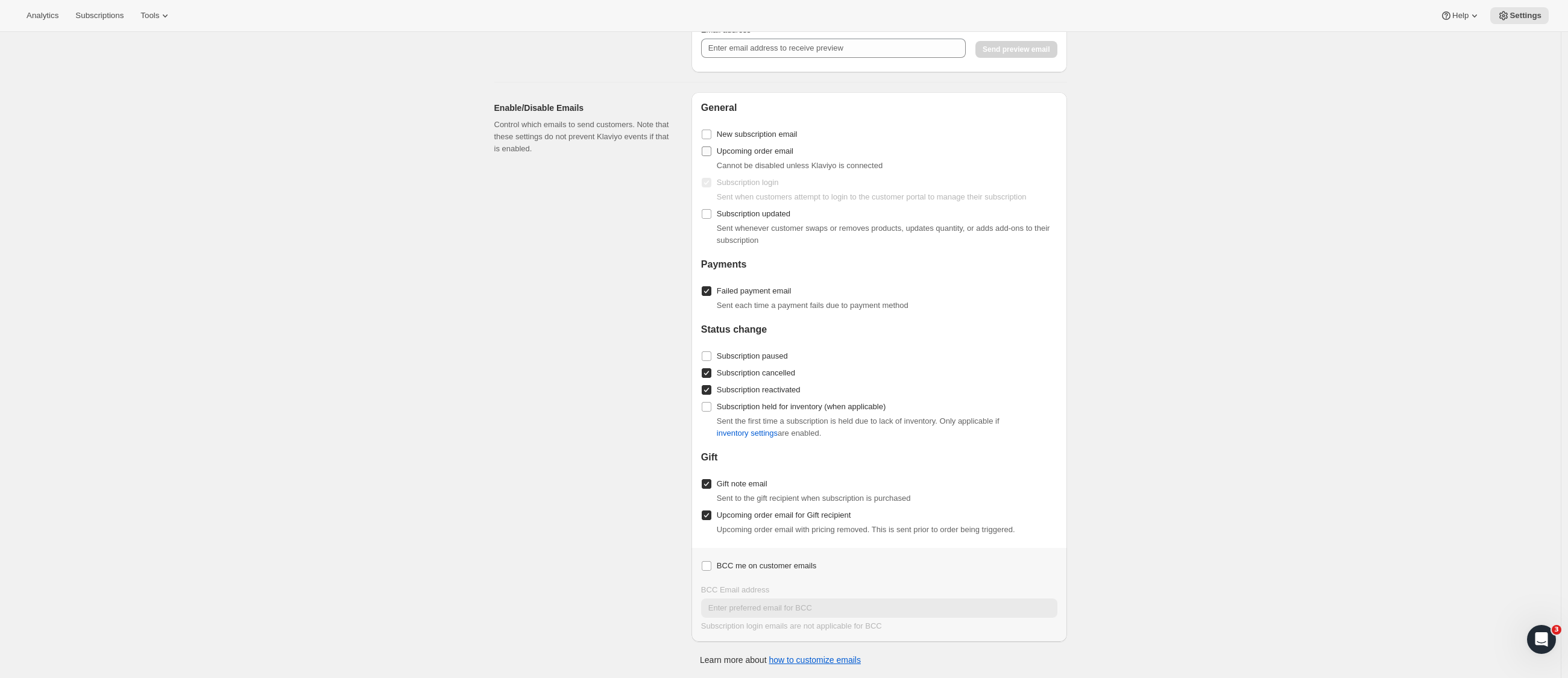
checkbox input "false"
